Goal: Check status

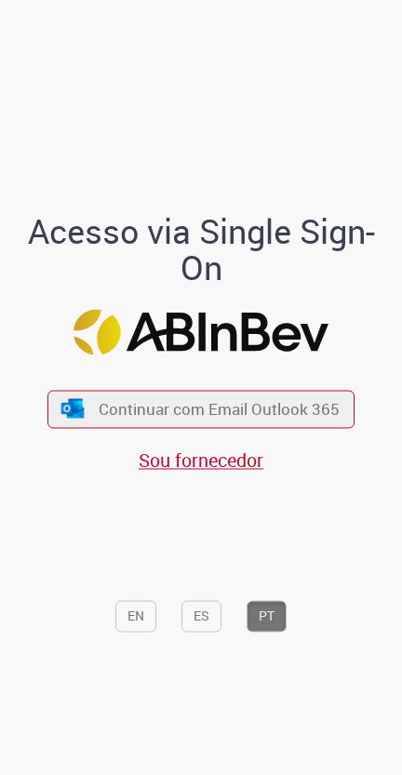
click at [316, 420] on span "Continuar com Email Outlook 365" at bounding box center [219, 408] width 241 height 21
